Goal: Task Accomplishment & Management: Manage account settings

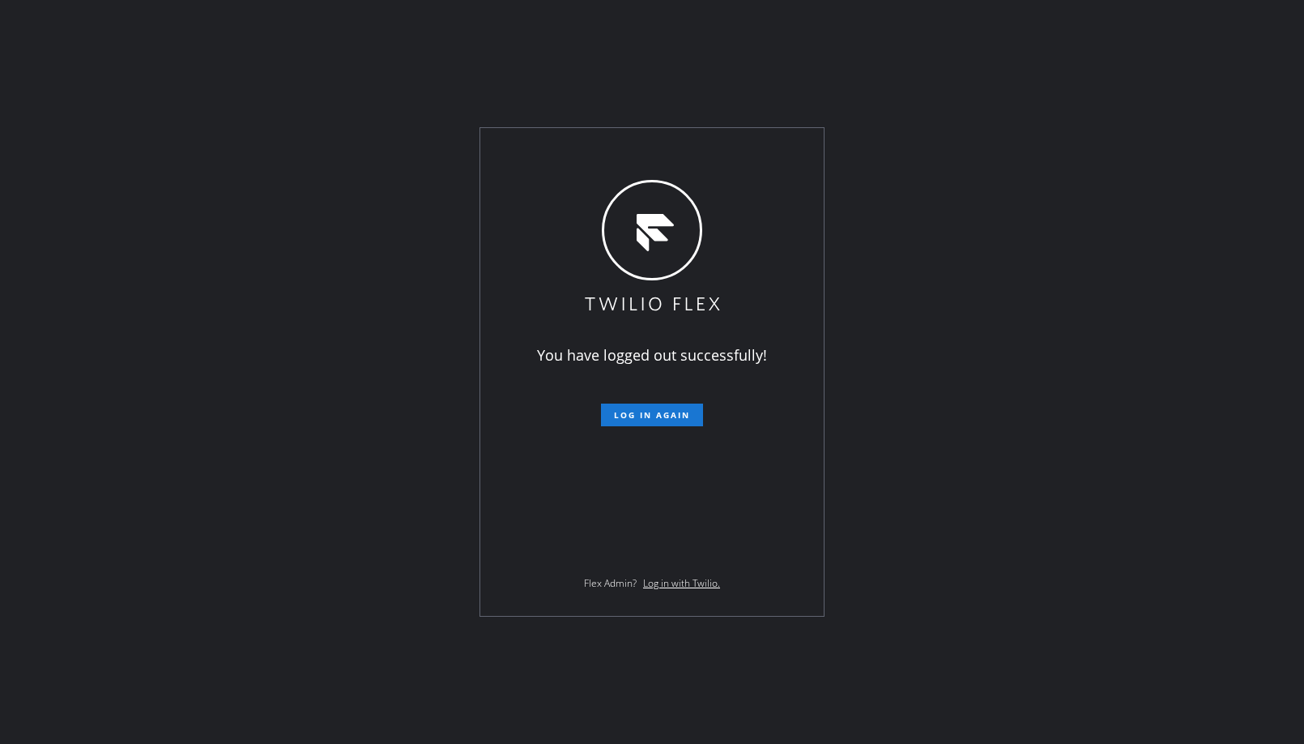
click at [629, 407] on button "Log in again" at bounding box center [652, 414] width 102 height 23
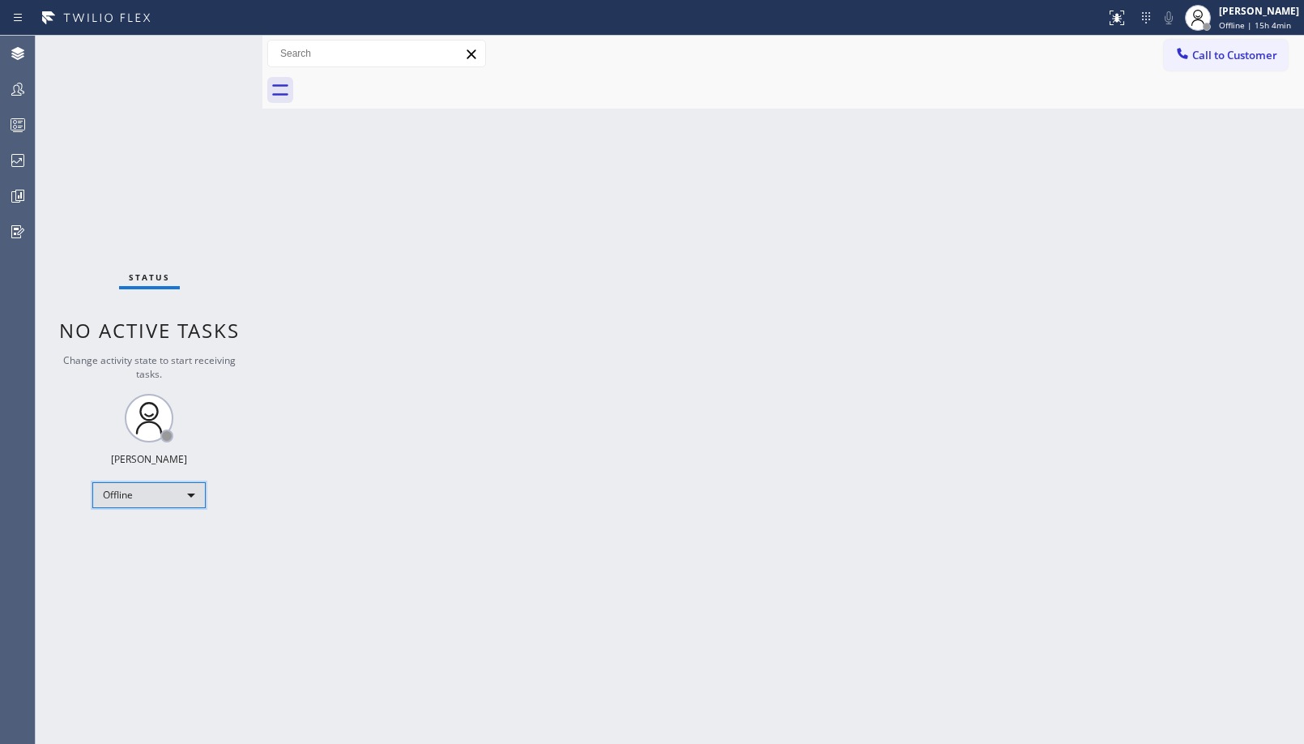
click at [167, 501] on div "Offline" at bounding box center [148, 495] width 113 height 26
click at [164, 555] on li "Unavailable" at bounding box center [148, 557] width 110 height 19
